Goal: Transaction & Acquisition: Obtain resource

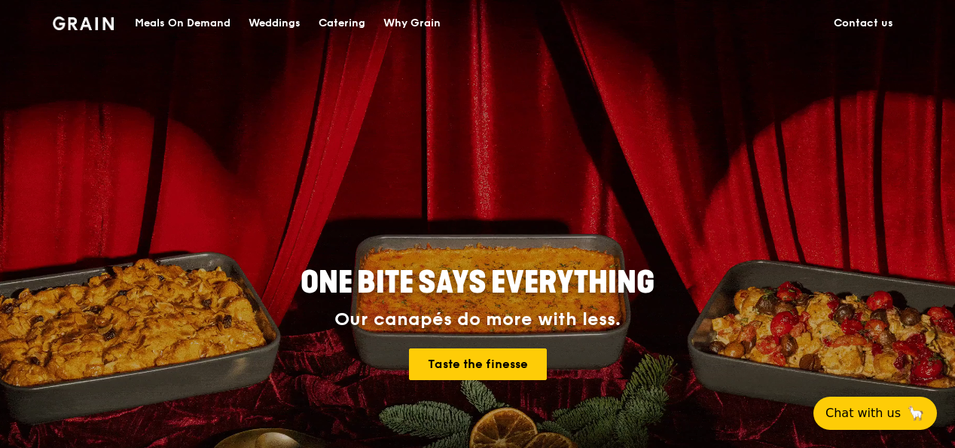
click at [214, 26] on div "Meals On Demand" at bounding box center [183, 23] width 96 height 45
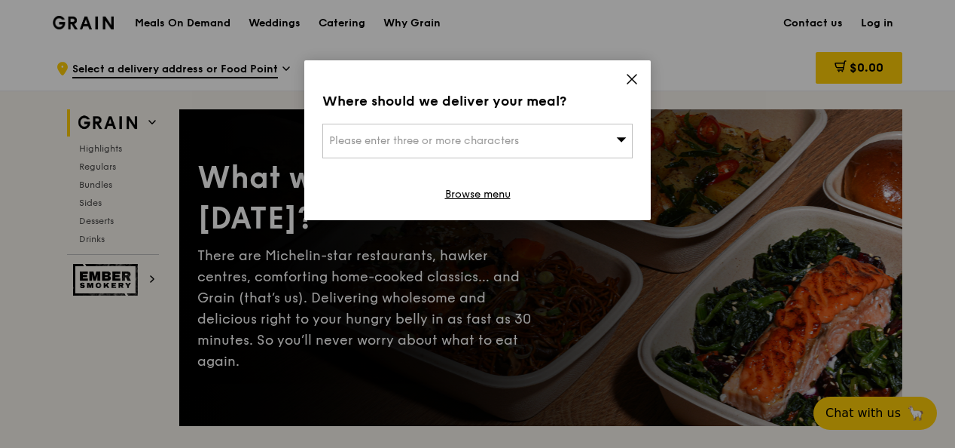
click at [638, 70] on div "Where should we deliver your meal? Please enter three or more characters Browse…" at bounding box center [477, 140] width 347 height 160
click at [628, 78] on icon at bounding box center [632, 79] width 14 height 14
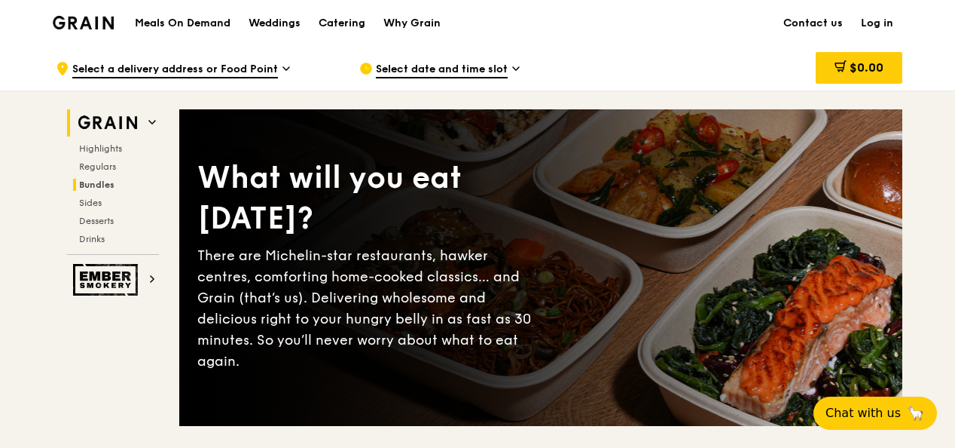
click at [99, 187] on span "Bundles" at bounding box center [96, 184] width 35 height 11
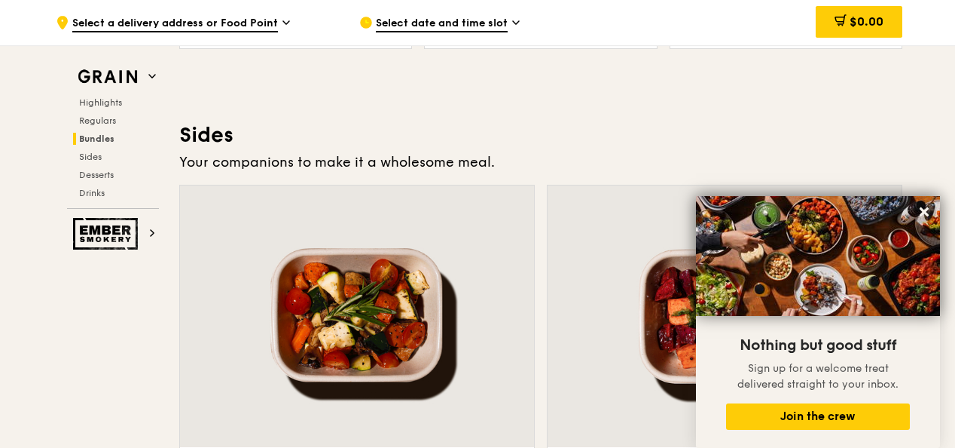
scroll to position [3126, 0]
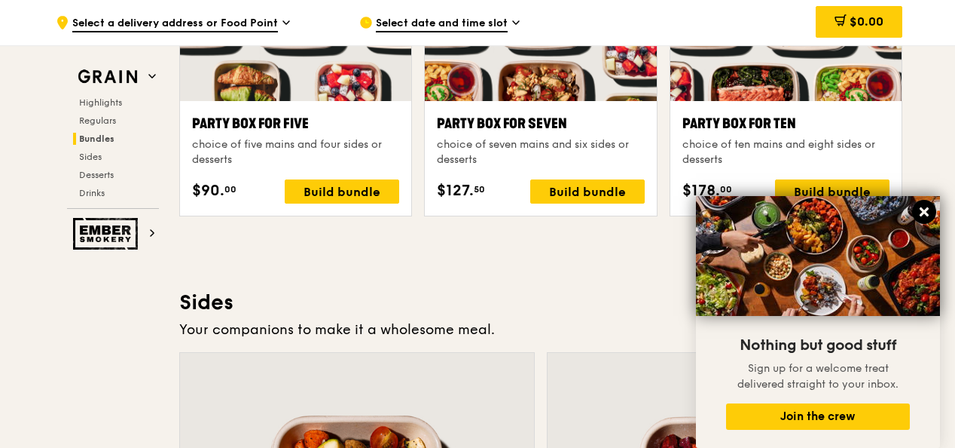
click at [921, 211] on icon at bounding box center [925, 212] width 14 height 14
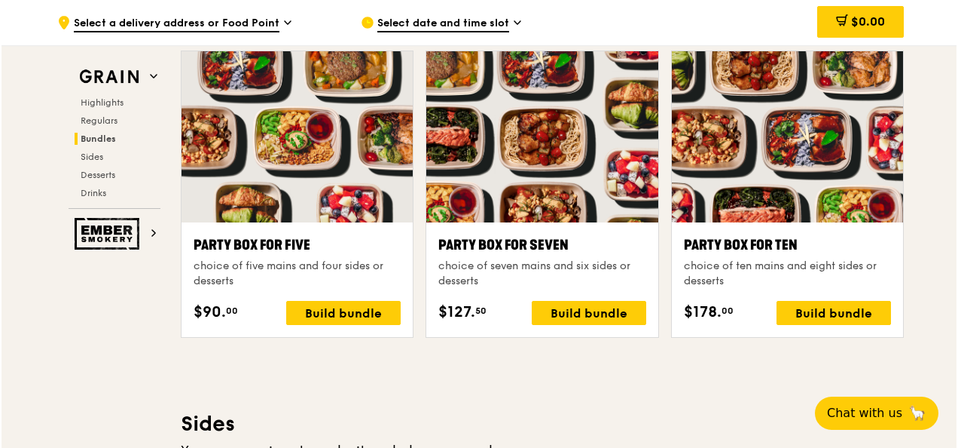
scroll to position [2976, 0]
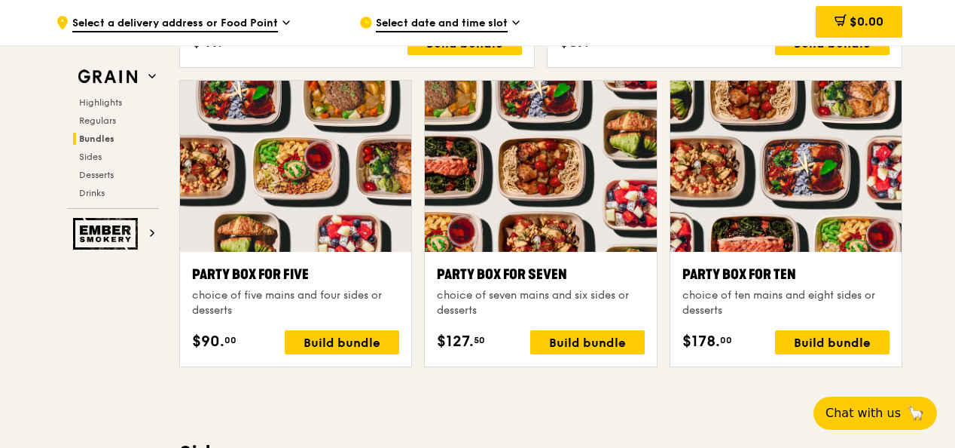
click at [818, 219] on div at bounding box center [786, 166] width 231 height 171
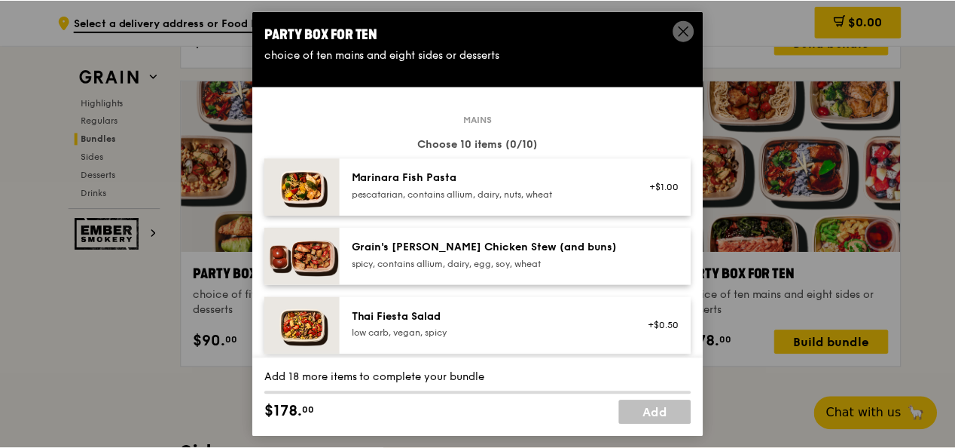
scroll to position [75, 0]
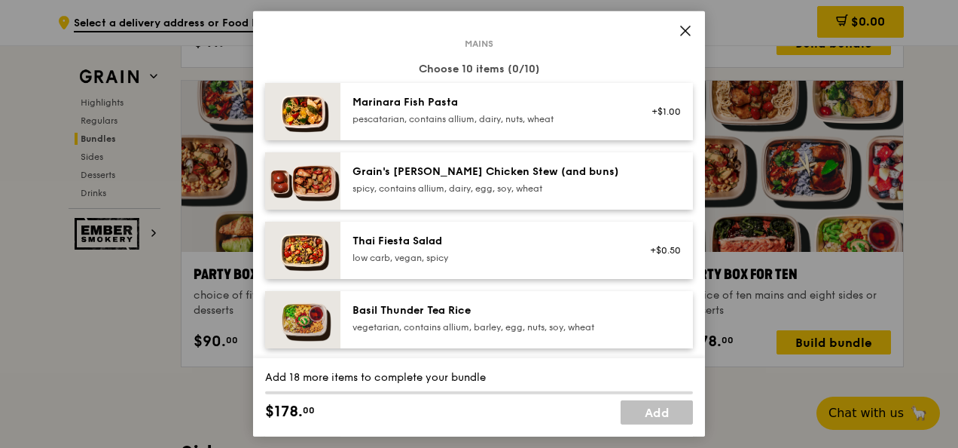
click at [687, 28] on icon at bounding box center [685, 30] width 9 height 9
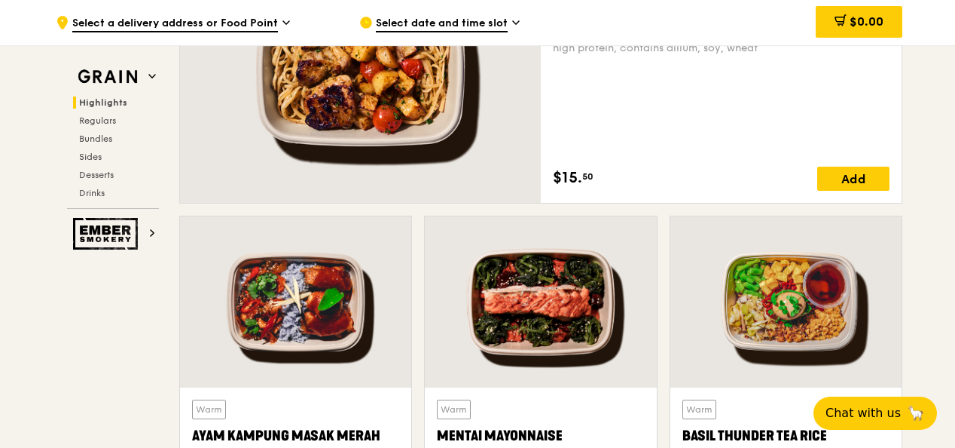
scroll to position [0, 0]
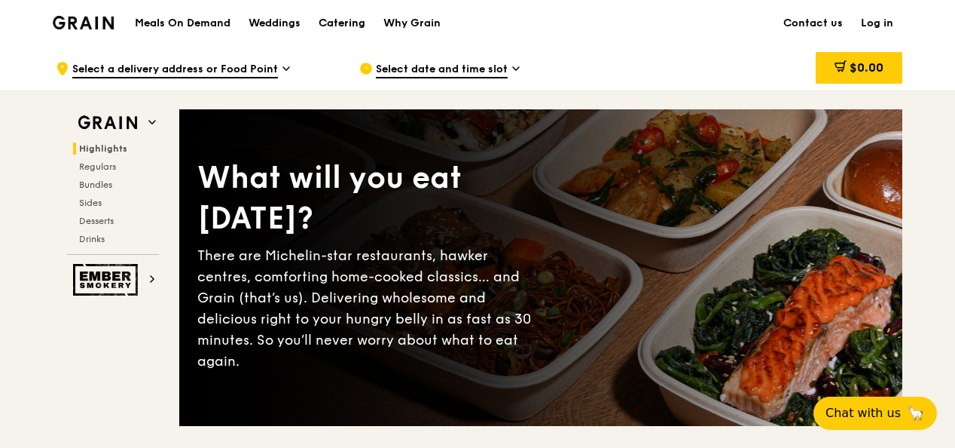
click at [342, 18] on div "Catering" at bounding box center [342, 23] width 47 height 45
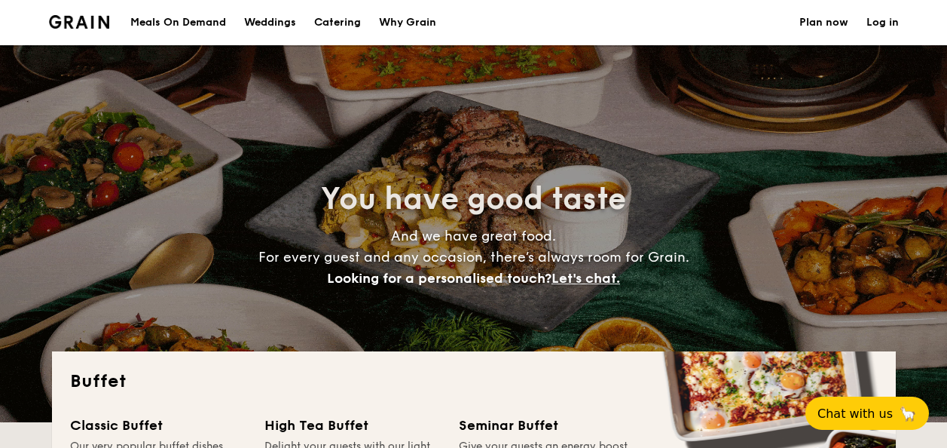
select select
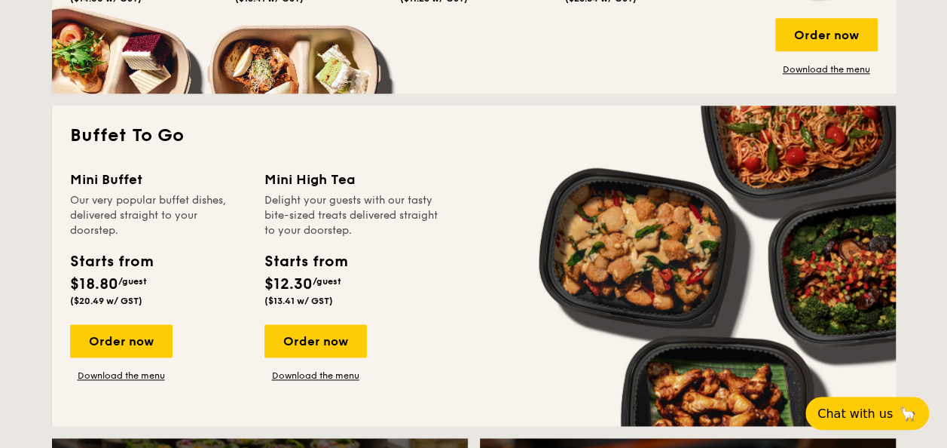
scroll to position [904, 0]
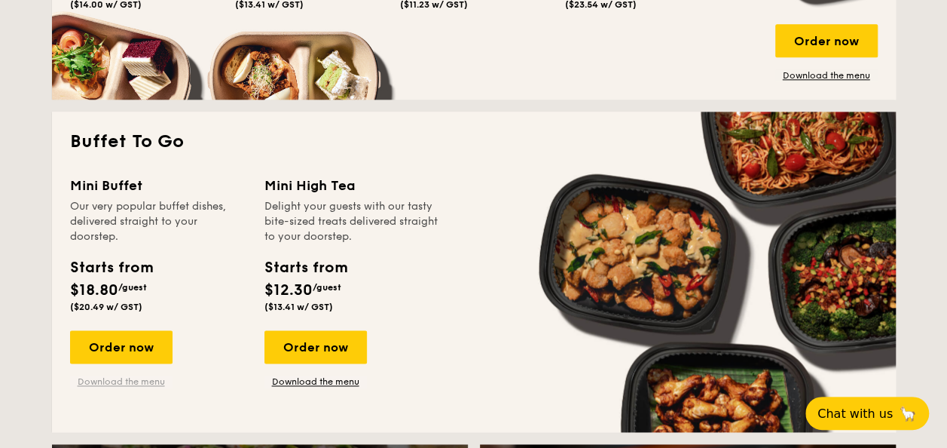
click at [119, 381] on link "Download the menu" at bounding box center [121, 381] width 102 height 12
